Goal: Navigation & Orientation: Find specific page/section

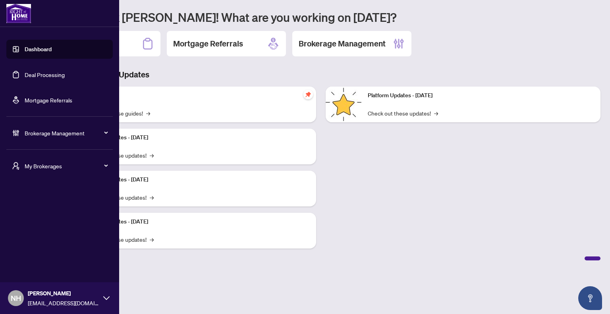
click at [70, 168] on span "My Brokerages" at bounding box center [66, 166] width 83 height 9
click at [31, 196] on span "RAHR" at bounding box center [62, 197] width 91 height 9
